Goal: Information Seeking & Learning: Learn about a topic

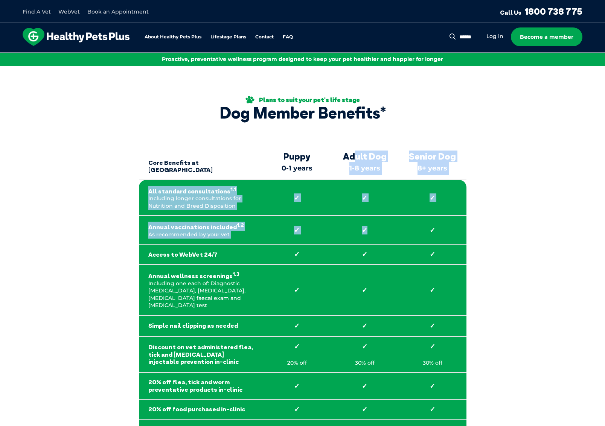
drag, startPoint x: 353, startPoint y: 148, endPoint x: 383, endPoint y: 243, distance: 99.6
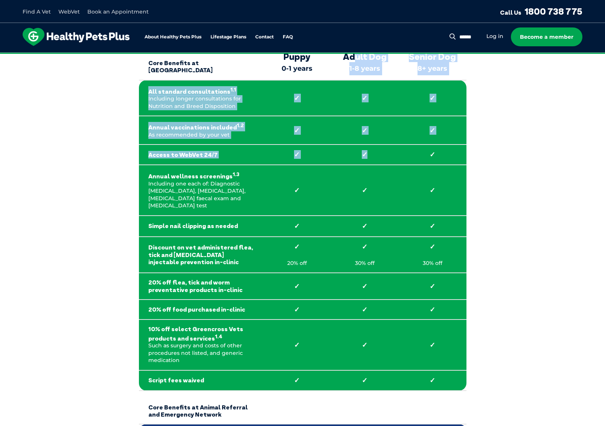
scroll to position [151, 0]
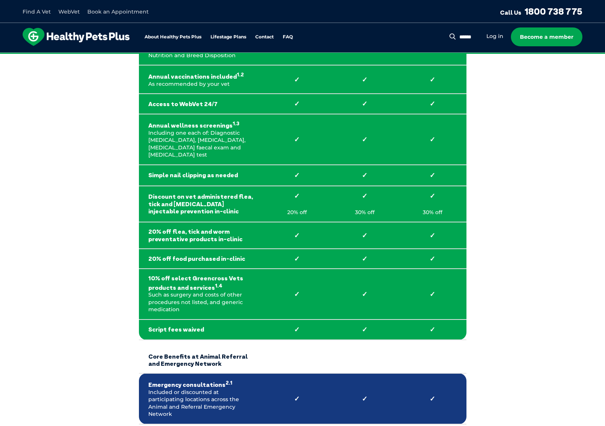
click at [371, 197] on td "✓ 30% off" at bounding box center [365, 204] width 68 height 36
click at [365, 209] on p "30% off" at bounding box center [365, 213] width 49 height 8
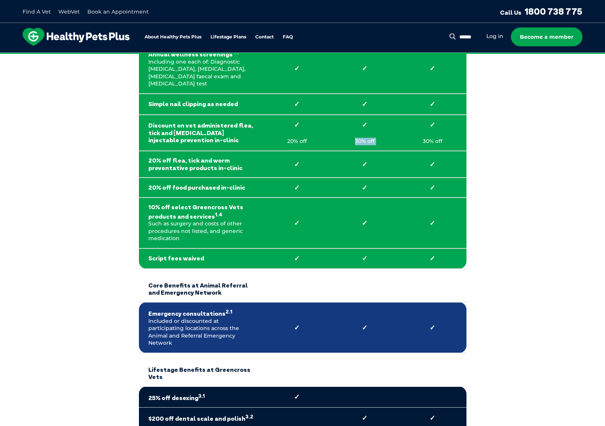
scroll to position [301, 0]
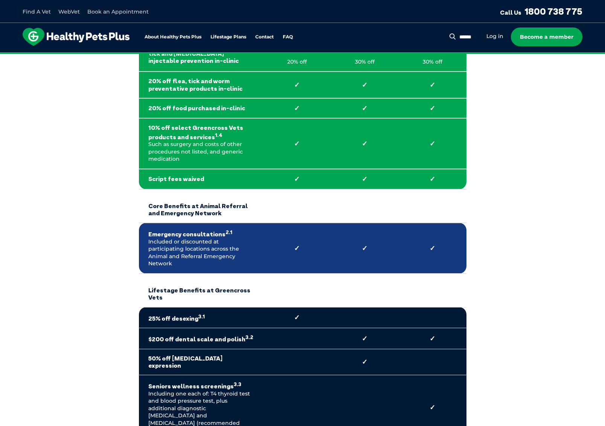
click at [561, 183] on section "Plans to suit your pet's life stage Dog Member Benefits* Core Benefits at Green…" at bounding box center [302, 334] width 605 height 1139
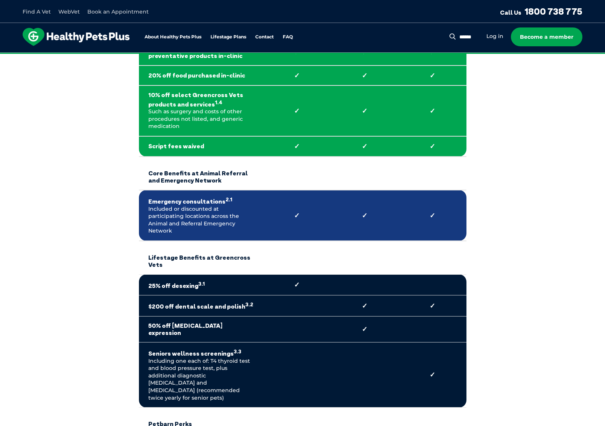
scroll to position [339, 0]
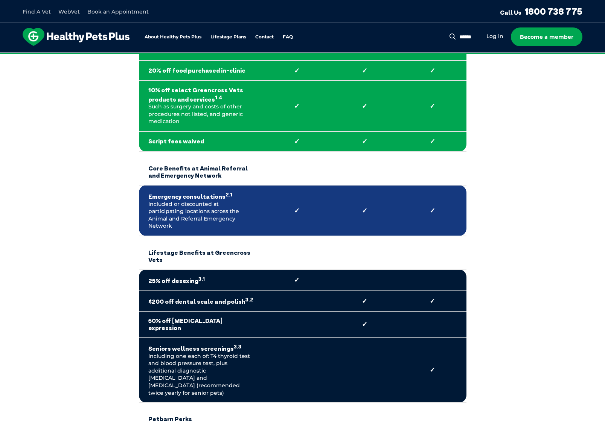
click at [76, 338] on section "Plans to suit your pet's life stage Dog Member Benefits* Core Benefits at Green…" at bounding box center [302, 296] width 605 height 1139
